Goal: Contribute content

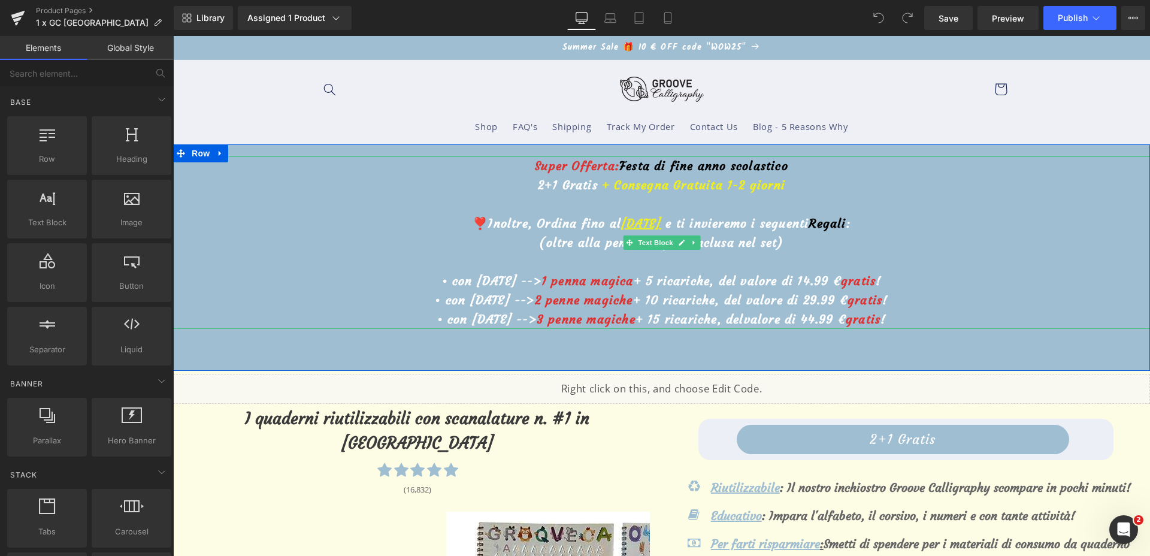
click at [621, 220] on u "[DATE]" at bounding box center [641, 223] width 40 height 15
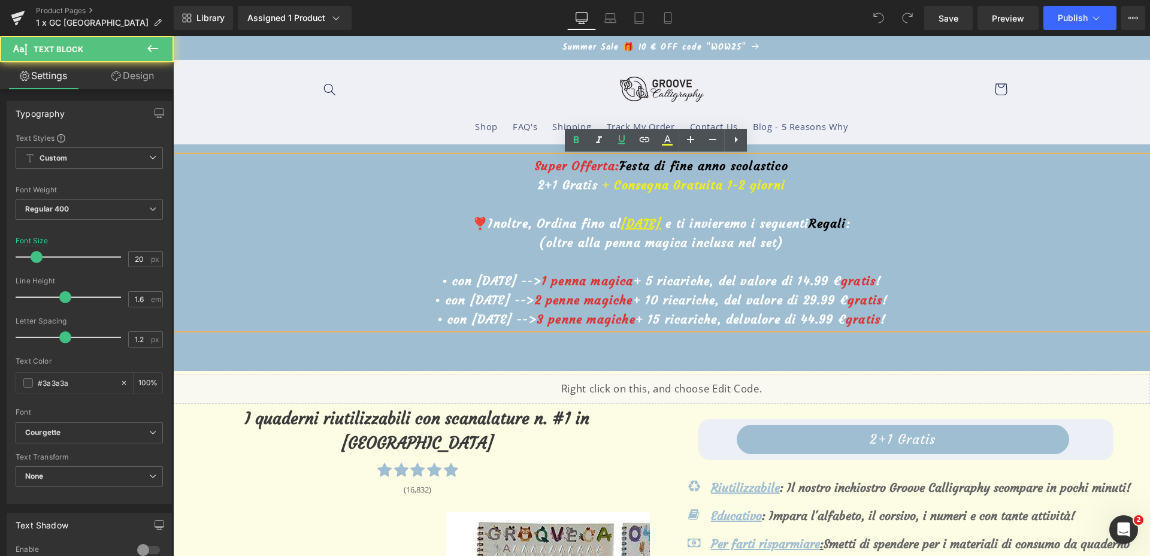
click at [621, 223] on u "[DATE]" at bounding box center [641, 223] width 40 height 15
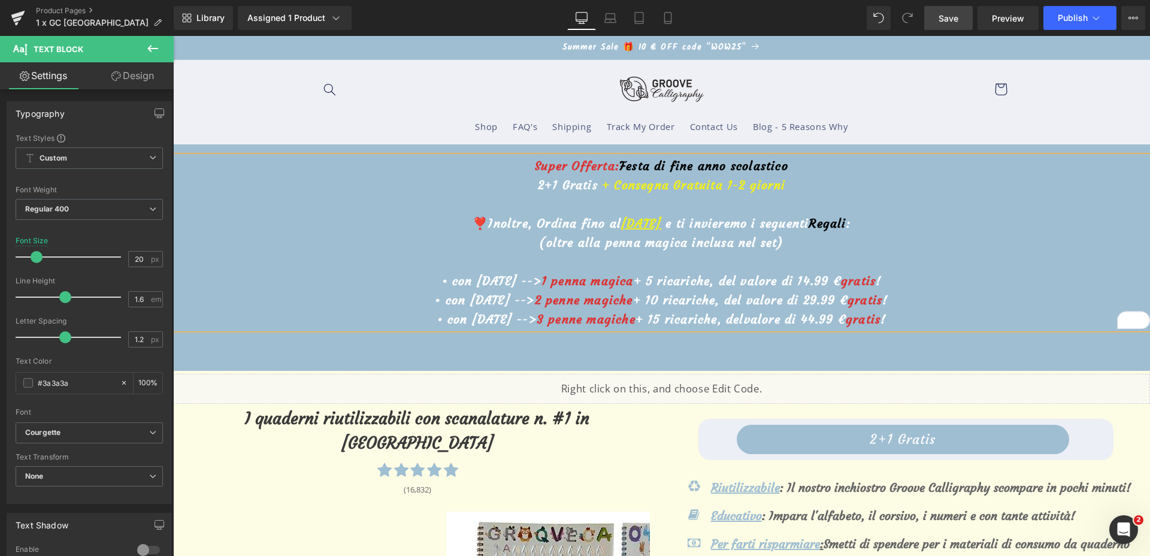
click at [944, 19] on span "Save" at bounding box center [949, 18] width 20 height 13
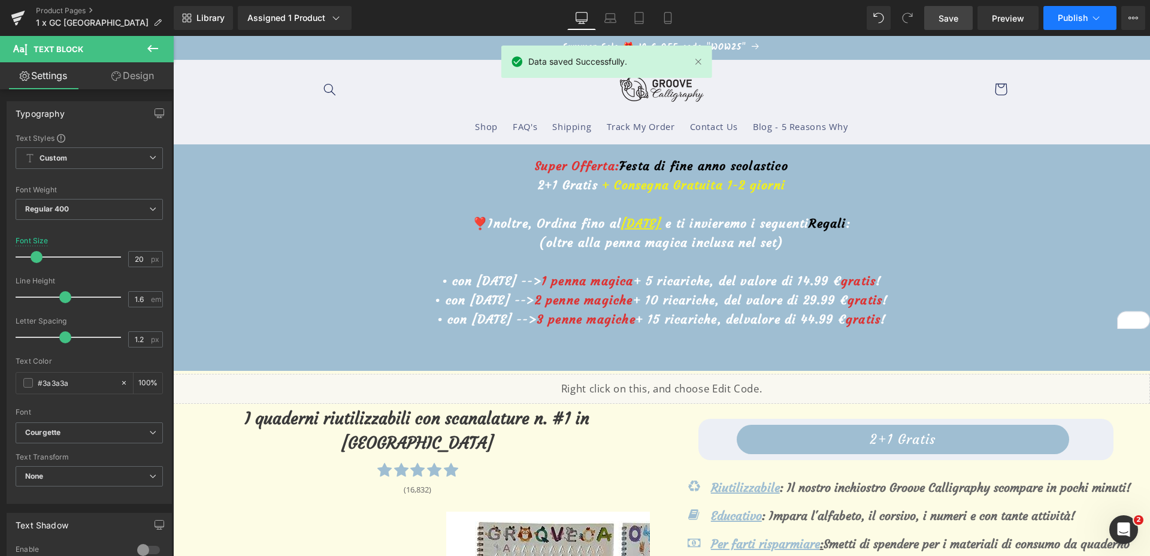
click at [1058, 22] on span "Publish" at bounding box center [1073, 18] width 30 height 10
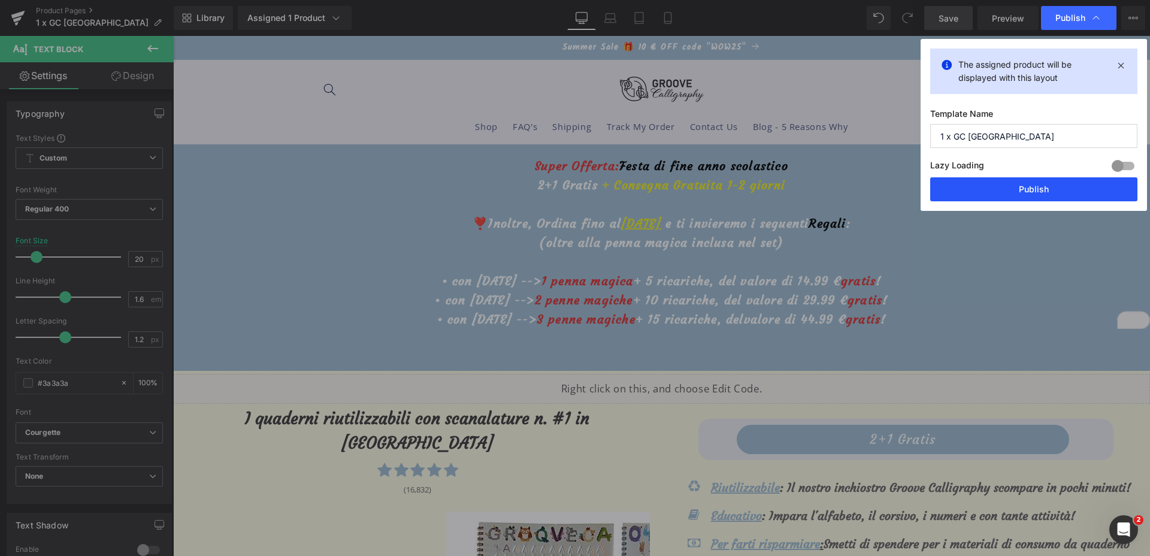
click at [999, 189] on button "Publish" at bounding box center [1033, 189] width 207 height 24
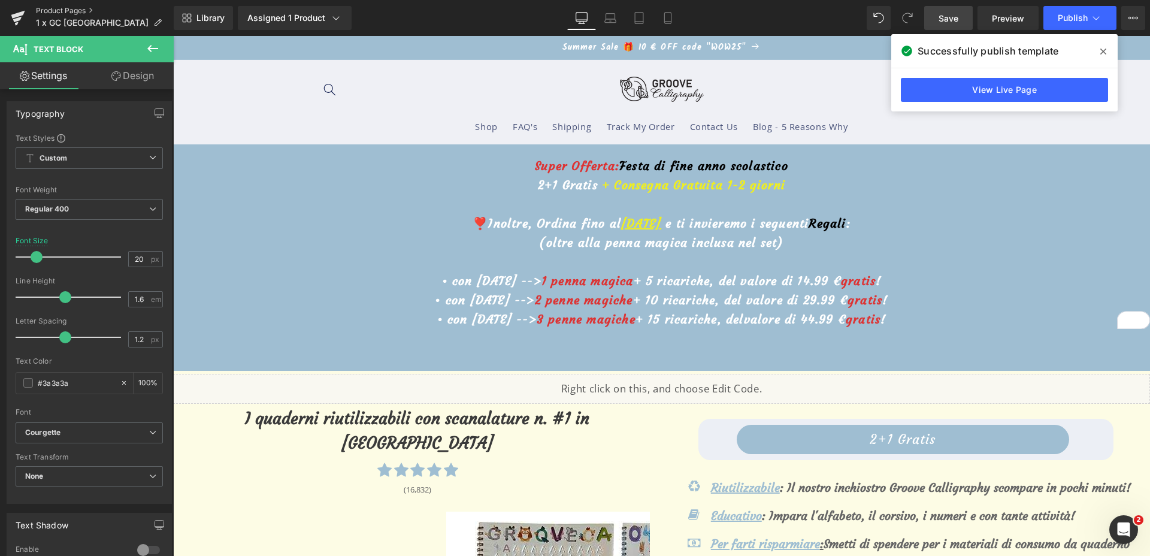
click at [49, 12] on link "Product Pages" at bounding box center [105, 11] width 138 height 10
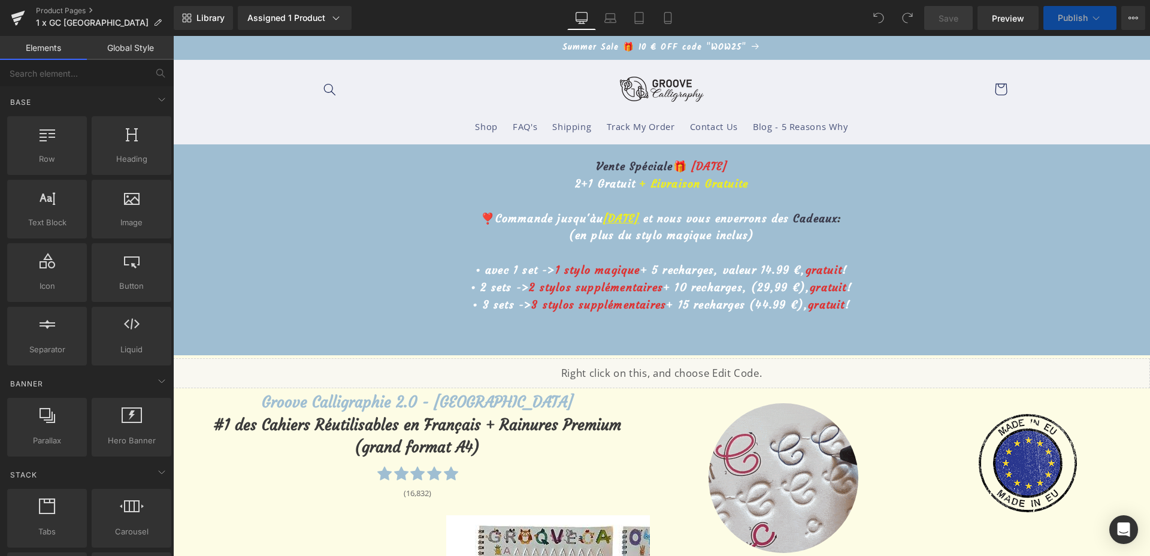
click at [619, 222] on u "13 août" at bounding box center [621, 218] width 36 height 14
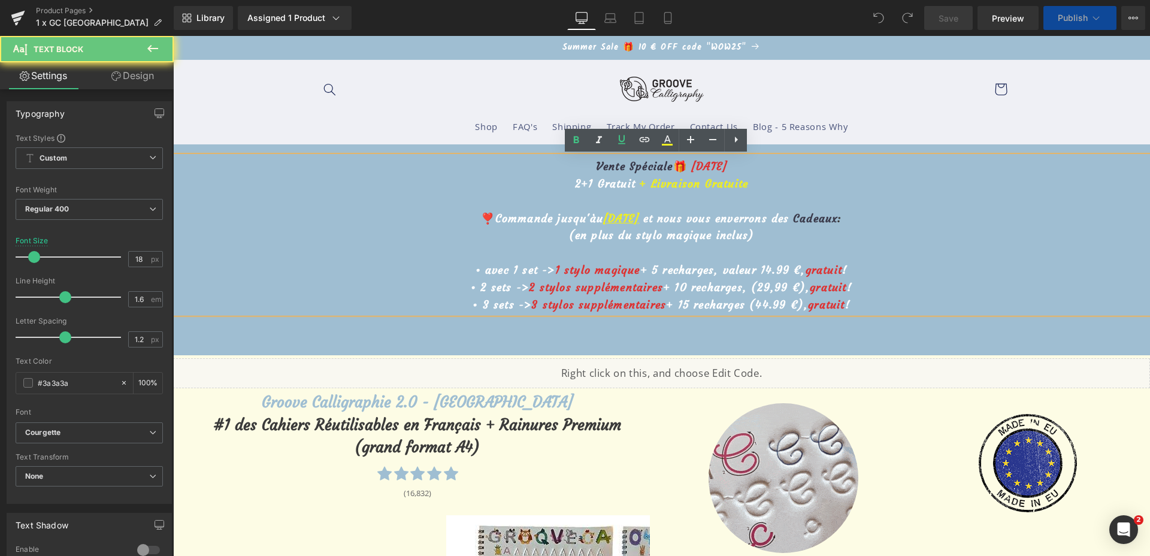
click at [606, 220] on u "13 août" at bounding box center [621, 218] width 36 height 14
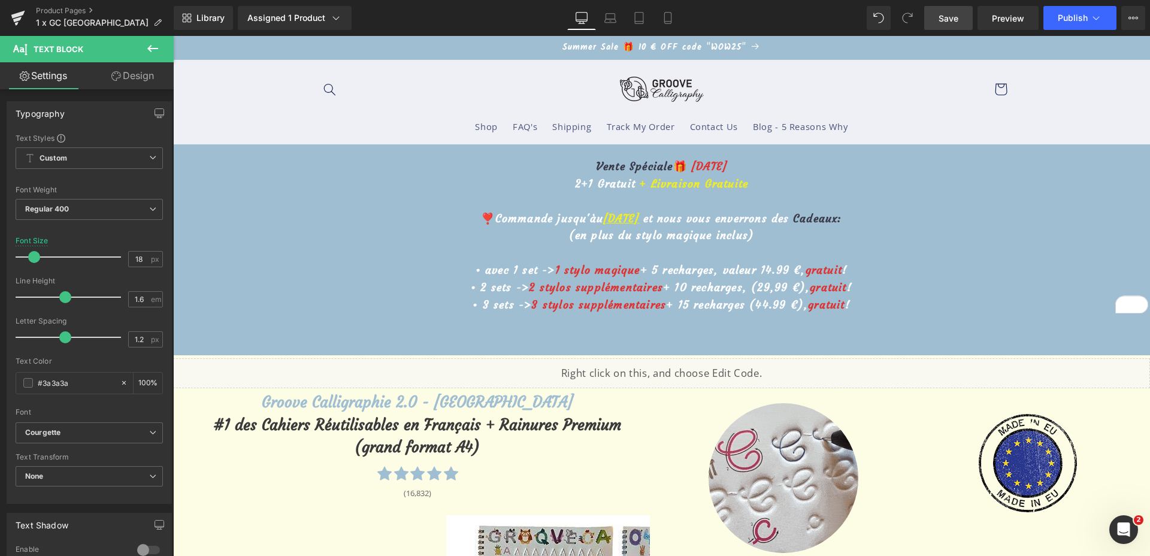
click at [942, 16] on span "Save" at bounding box center [949, 18] width 20 height 13
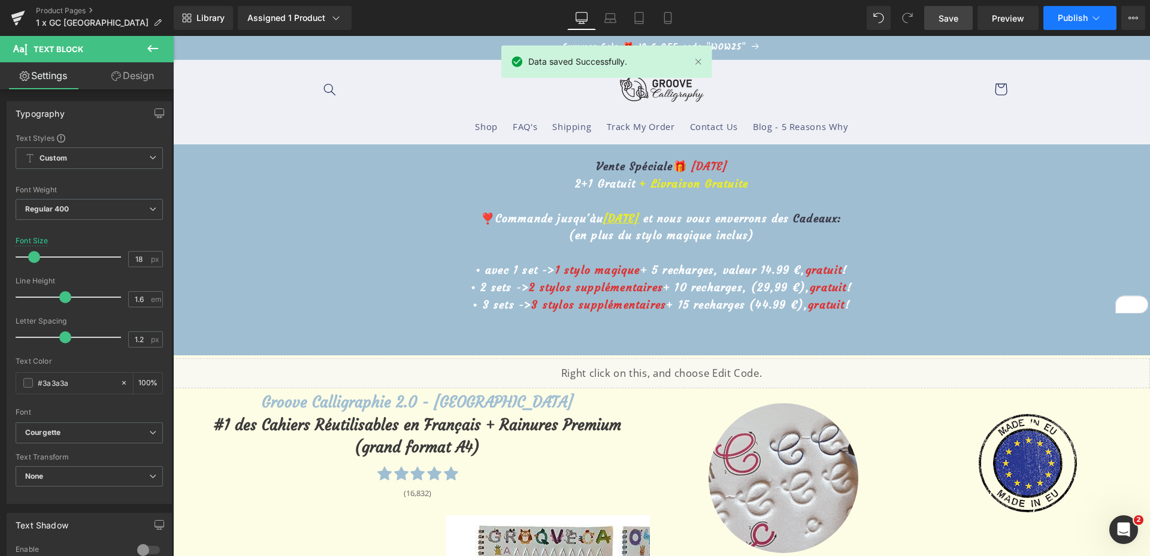
click at [1068, 19] on span "Publish" at bounding box center [1073, 18] width 30 height 10
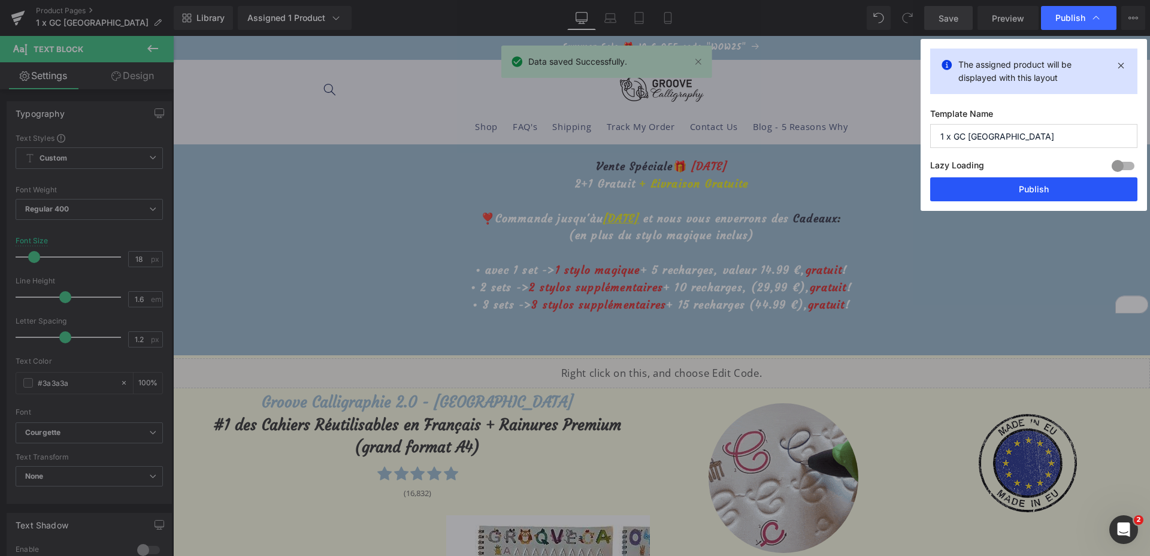
click at [988, 189] on button "Publish" at bounding box center [1033, 189] width 207 height 24
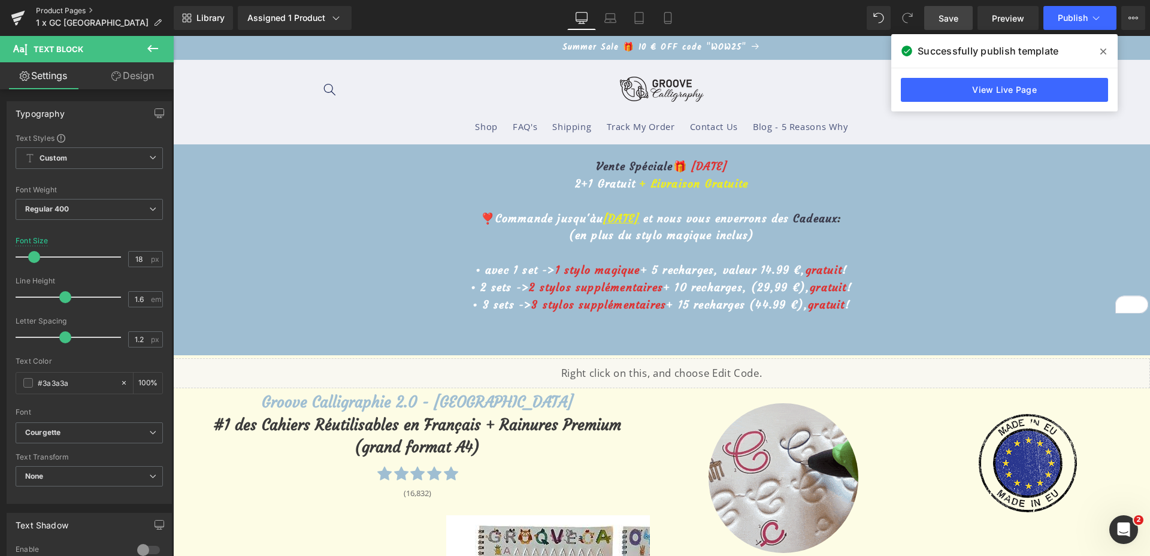
click at [52, 8] on link "Product Pages" at bounding box center [105, 11] width 138 height 10
